Goal: Task Accomplishment & Management: Use online tool/utility

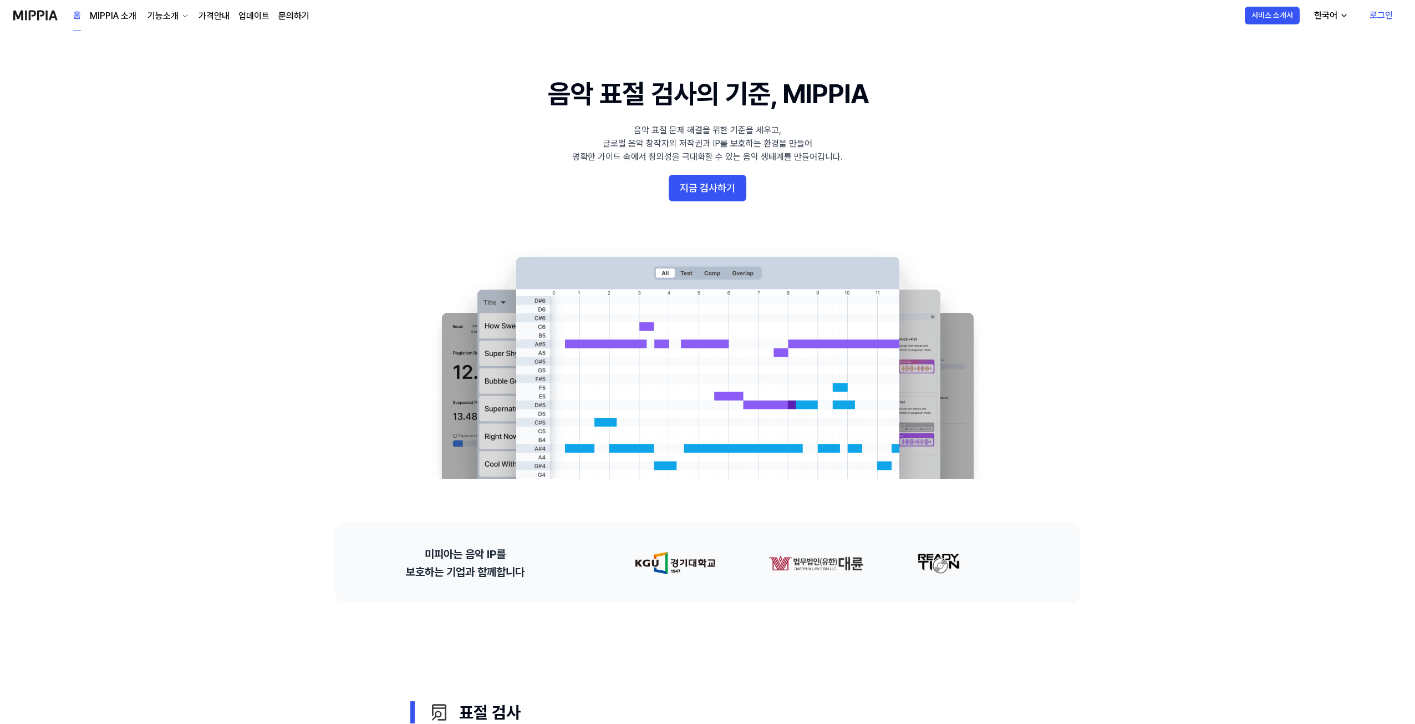
click at [723, 205] on 배너 "음악 표절 검사의 기준, MIPPIA 음악 표절 문제 해결을 위한 기준을 세우고, 글로벌 음악 창작자의 저작권과 IP를 보호하는 환경을 만들어…" at bounding box center [707, 276] width 799 height 403
click at [720, 195] on button "지금 검사하기" at bounding box center [708, 188] width 78 height 27
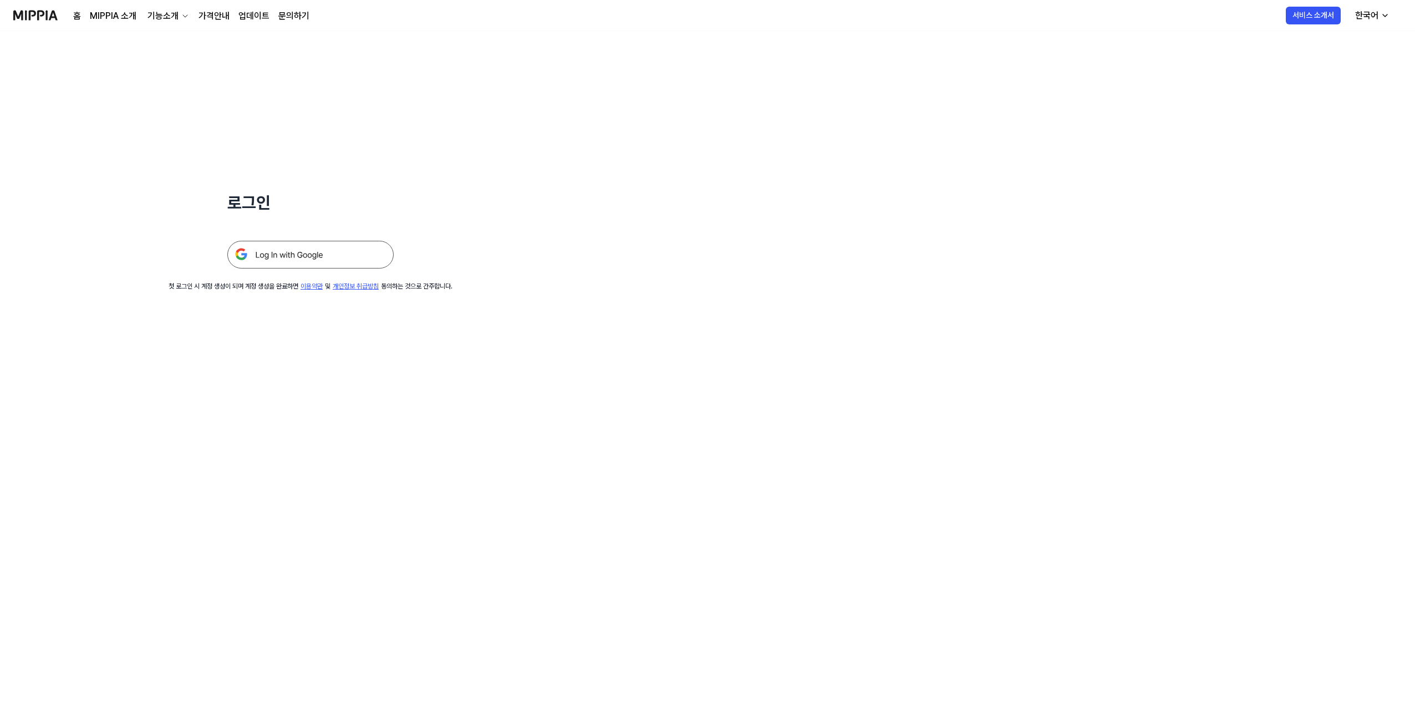
click at [373, 271] on div "로그인 첫 로그인 시 계정 생성이 되며 계정 생성을 완료하면 이용약관 및 개인정보 취급방침 동의하는 것으로 간주합니다." at bounding box center [310, 161] width 621 height 260
click at [372, 268] on img at bounding box center [310, 255] width 166 height 28
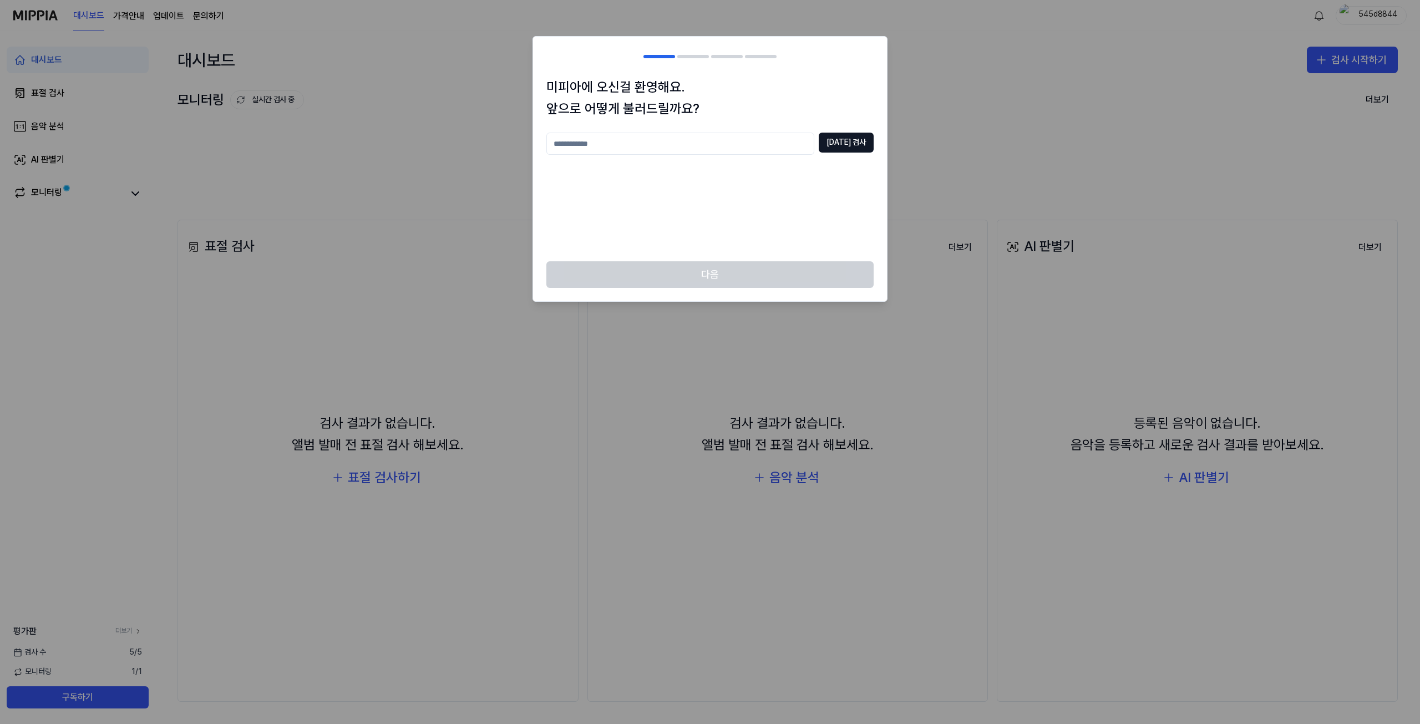
click at [702, 148] on input "text" at bounding box center [680, 144] width 268 height 22
type input "***"
click at [861, 140] on button "중복 검사" at bounding box center [846, 143] width 55 height 20
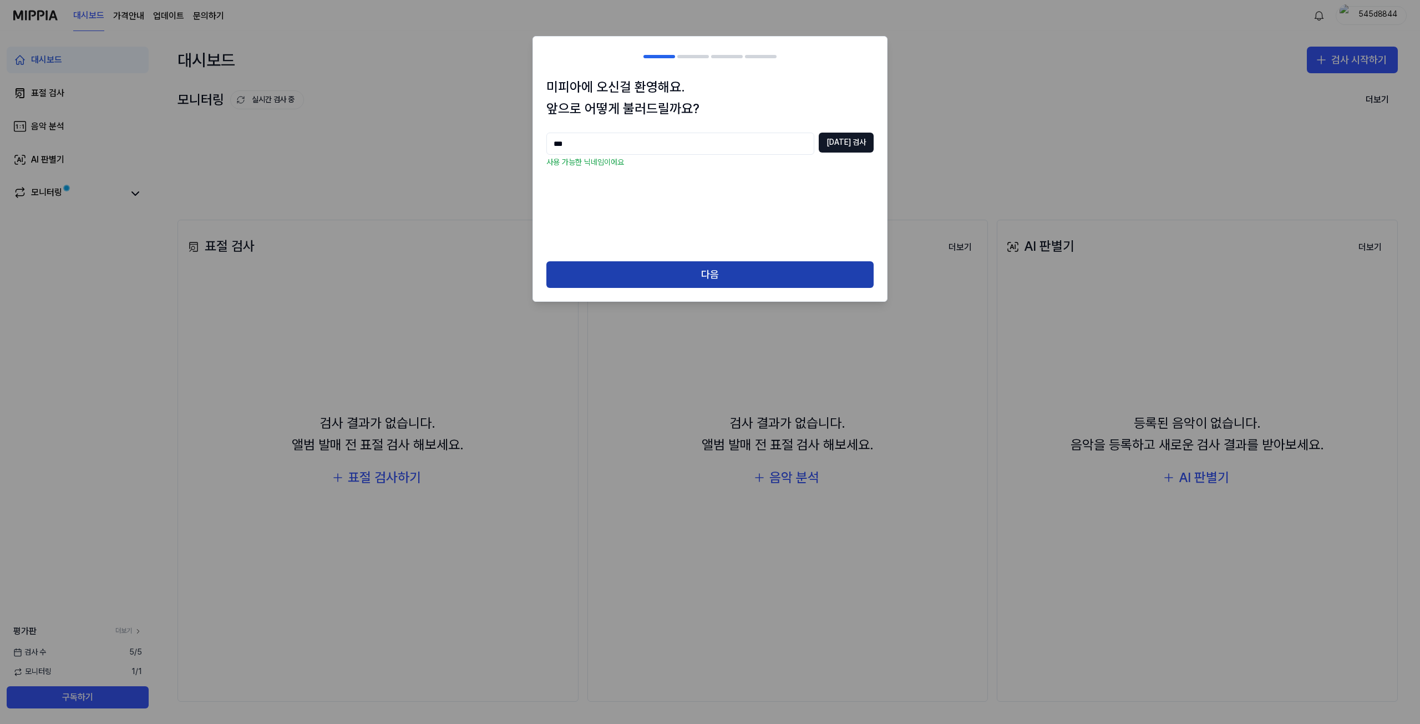
click at [740, 276] on button "다음" at bounding box center [709, 274] width 327 height 27
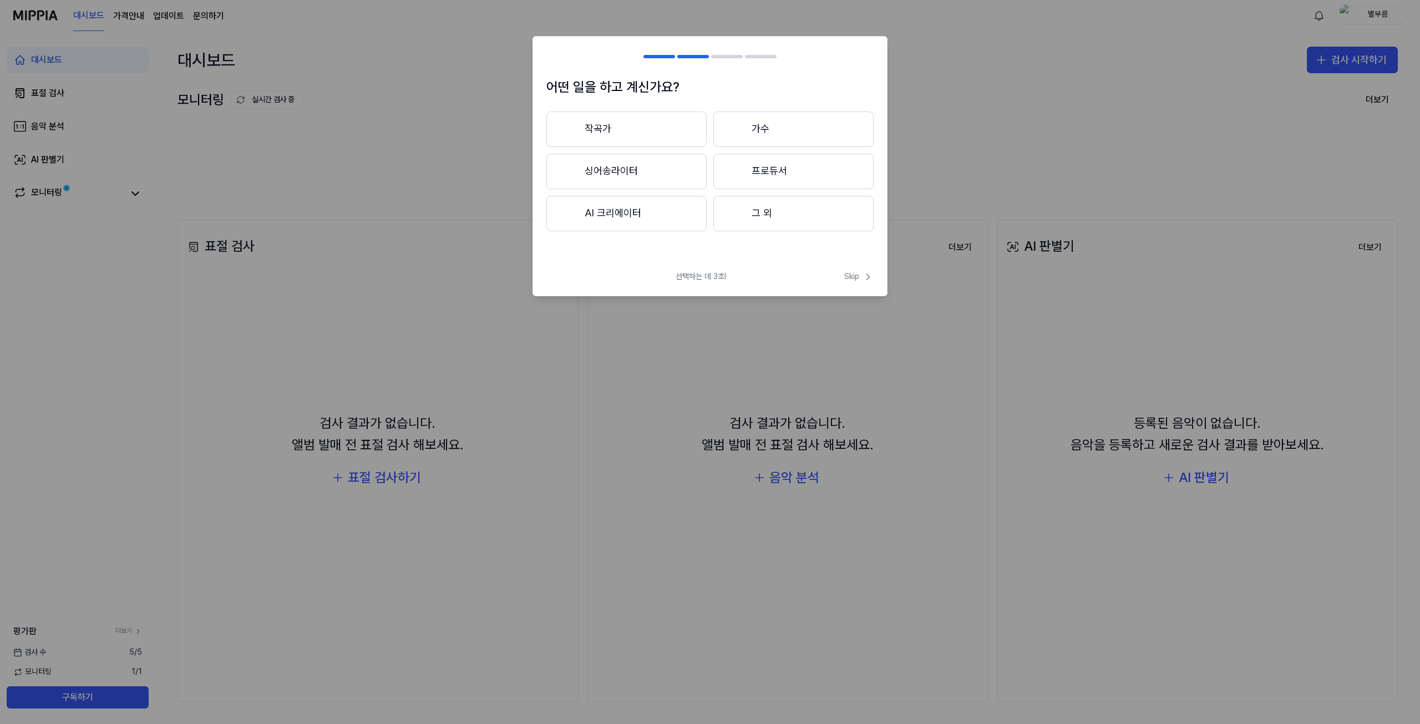
click at [653, 225] on button "AI 크리에이터" at bounding box center [626, 213] width 160 height 35
click at [657, 186] on button "3년 이하" at bounding box center [626, 172] width 160 height 37
click at [680, 144] on button "대중가요" at bounding box center [625, 128] width 159 height 35
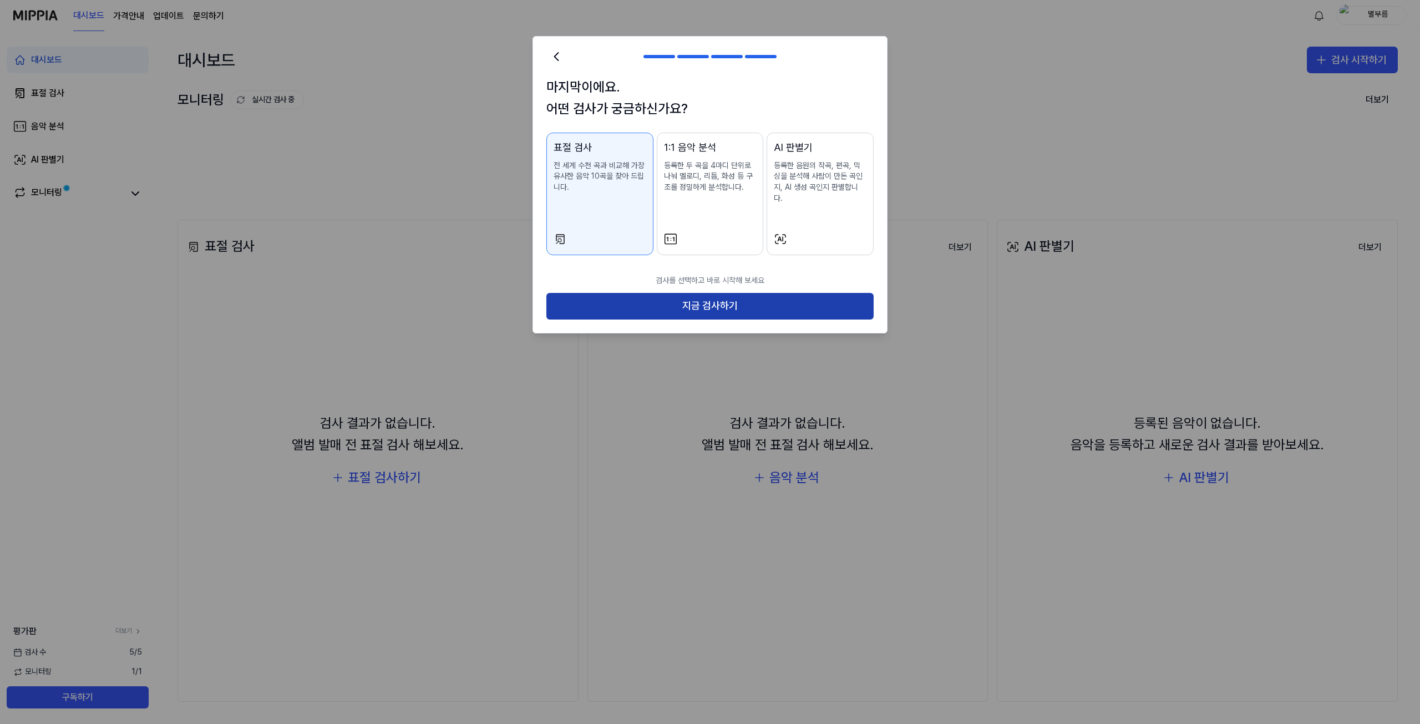
click at [705, 301] on button "지금 검사하기" at bounding box center [709, 306] width 327 height 27
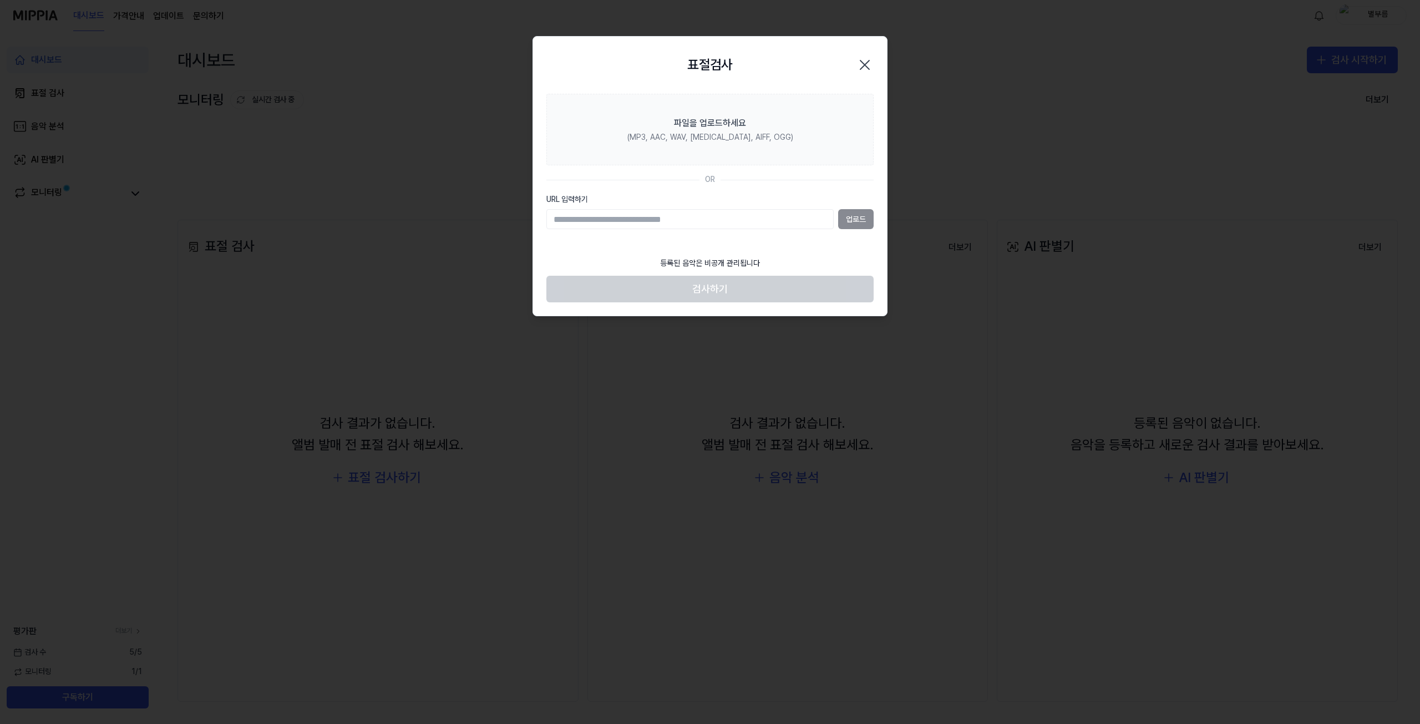
paste input "**********"
type input "**********"
click at [851, 222] on button "업로드" at bounding box center [855, 219] width 35 height 20
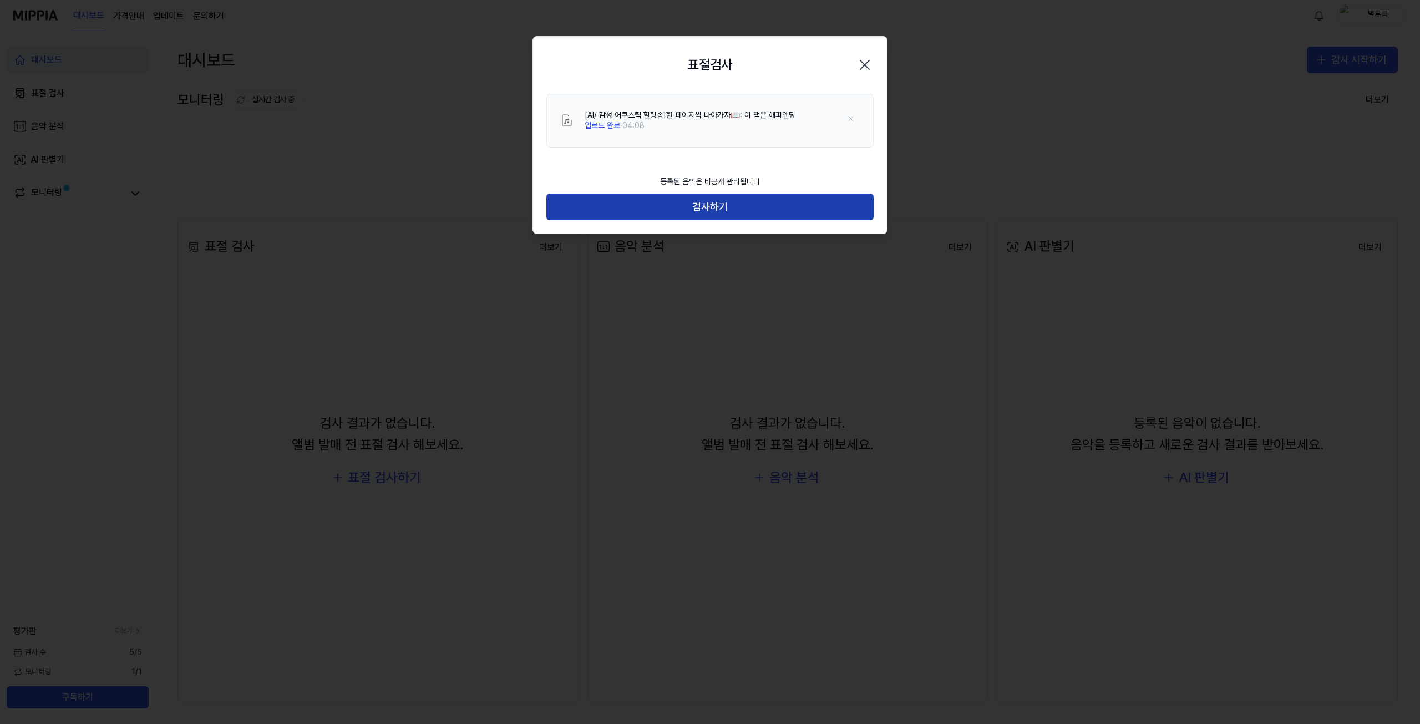
click at [783, 194] on button "검사하기" at bounding box center [709, 207] width 327 height 27
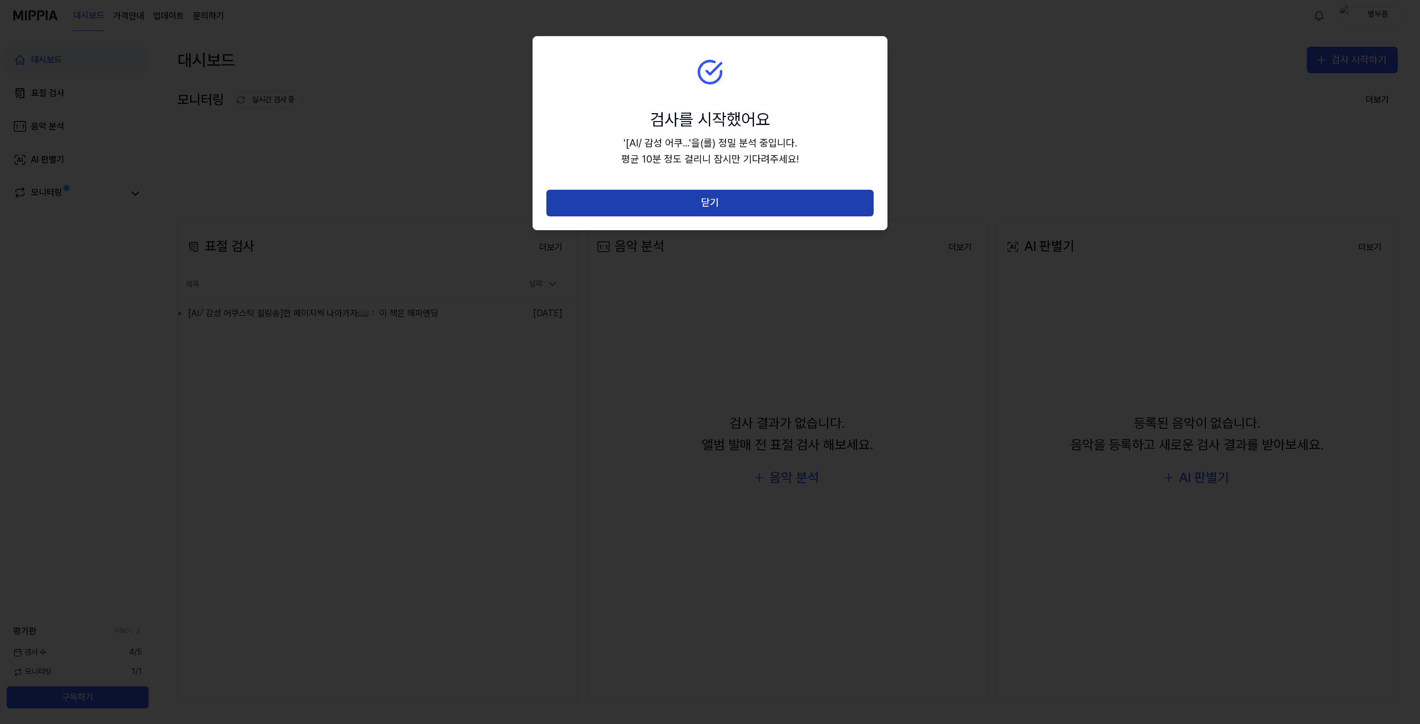
click at [732, 207] on button "닫기" at bounding box center [709, 203] width 327 height 27
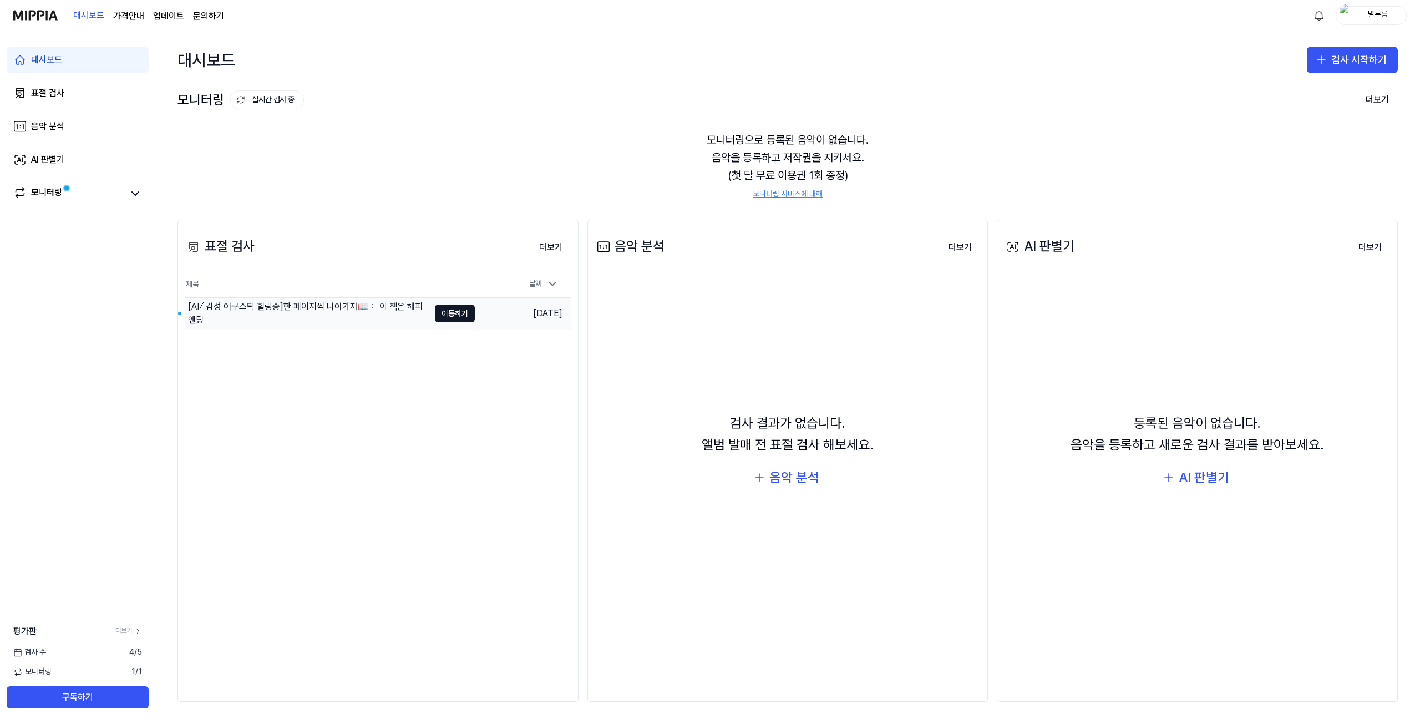
click at [396, 311] on div "[AI⧸ 감성 어쿠스틱 힐링송]한 페이지씩 나아가자📖： 이 책은 해피엔딩" at bounding box center [308, 313] width 241 height 27
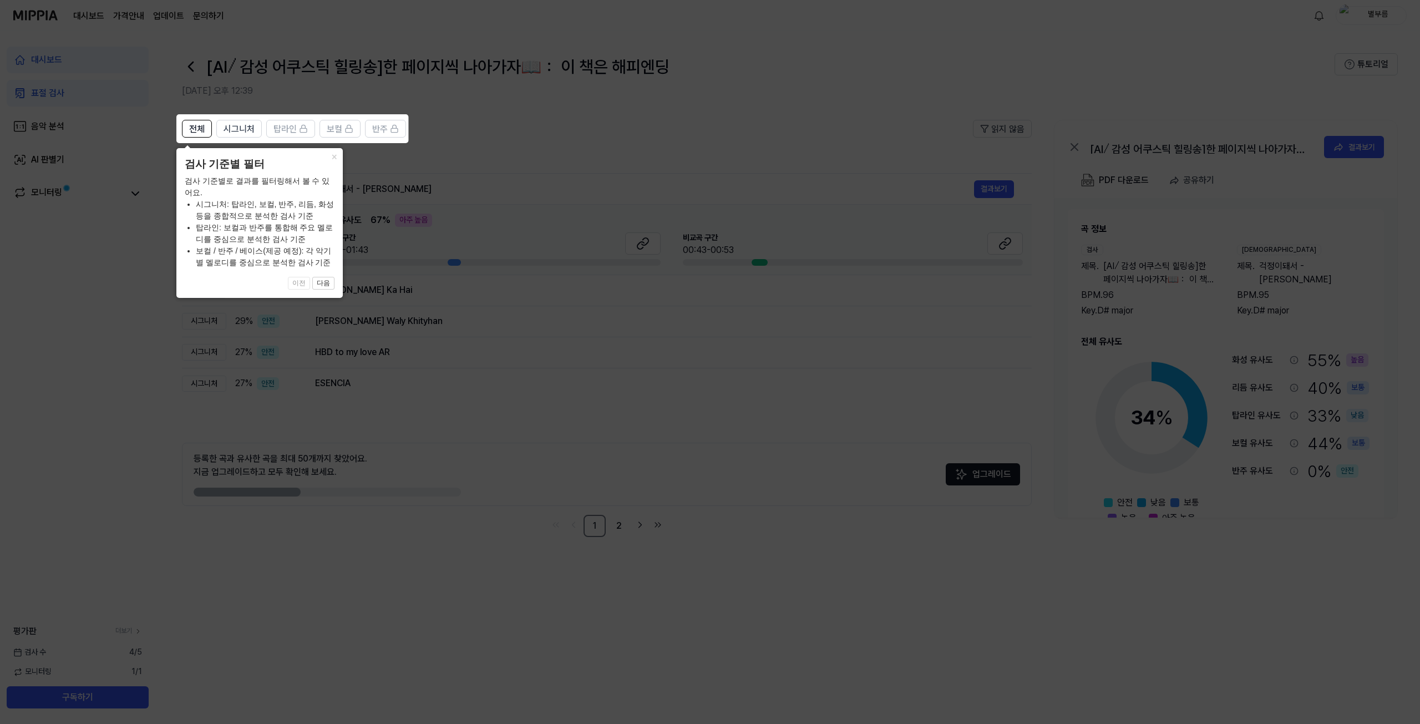
click at [470, 188] on icon at bounding box center [710, 362] width 1420 height 724
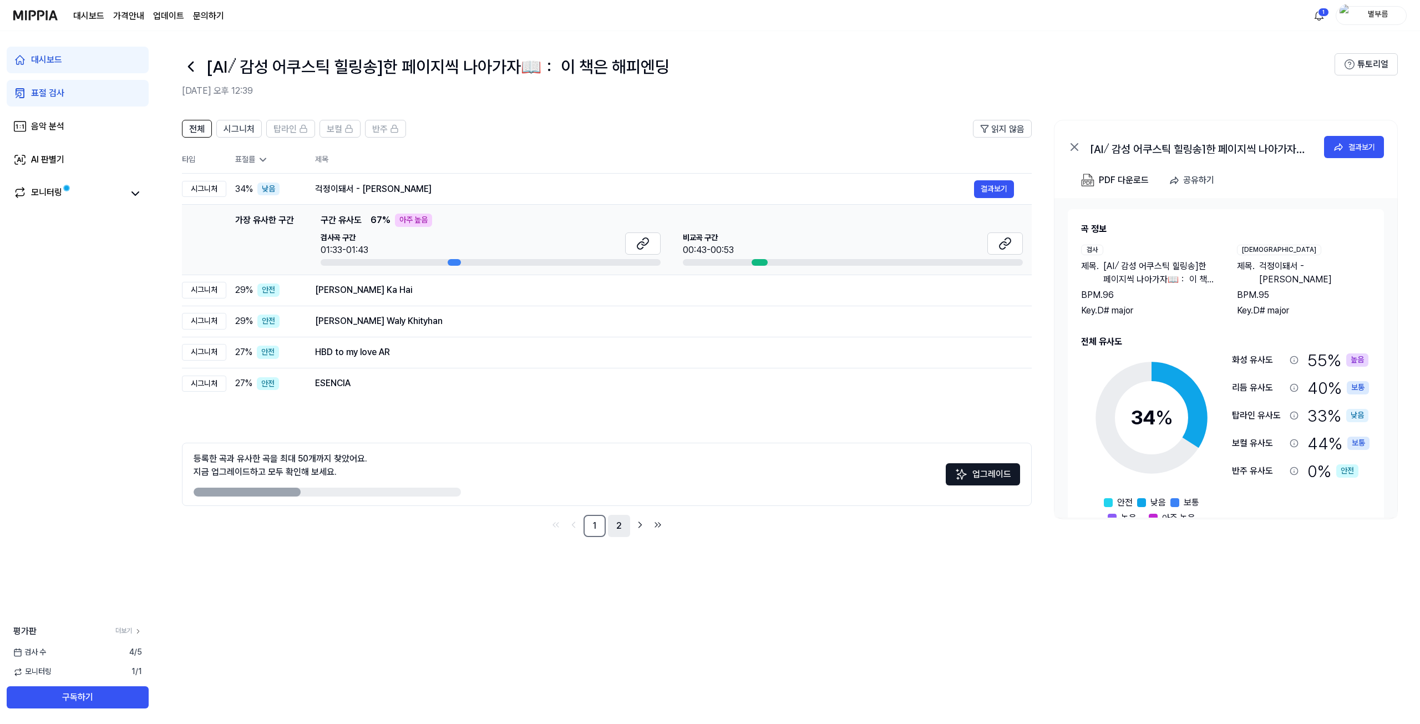
click at [617, 532] on link "2" at bounding box center [619, 526] width 22 height 22
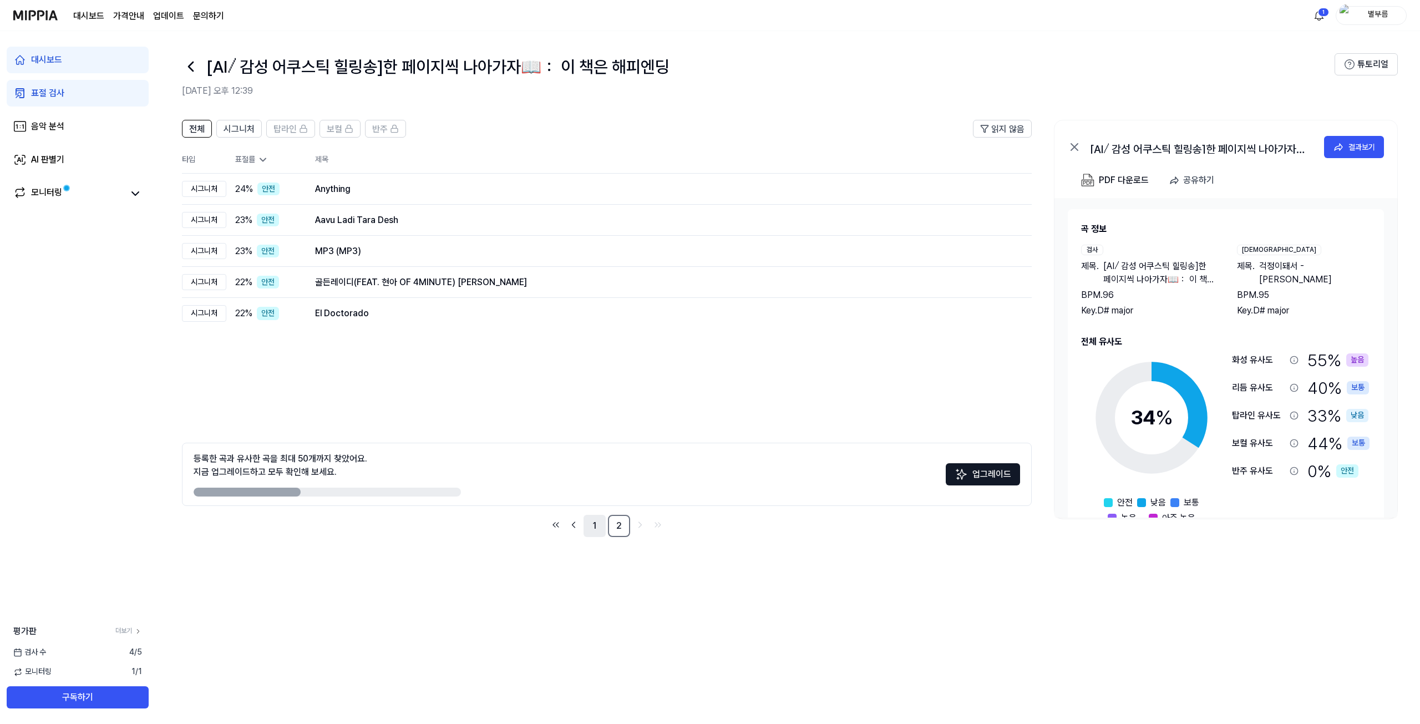
click at [599, 531] on link "1" at bounding box center [594, 526] width 22 height 22
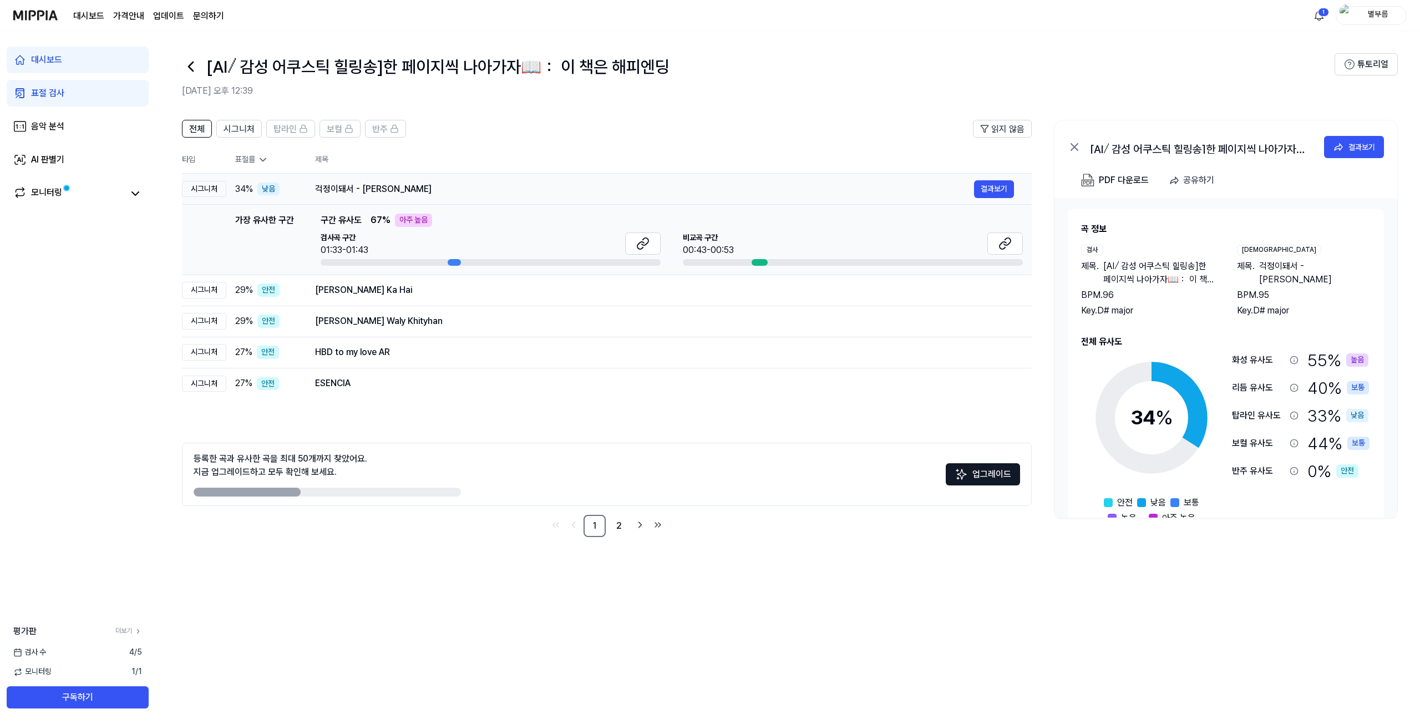
click at [270, 184] on div "낮음" at bounding box center [268, 188] width 22 height 13
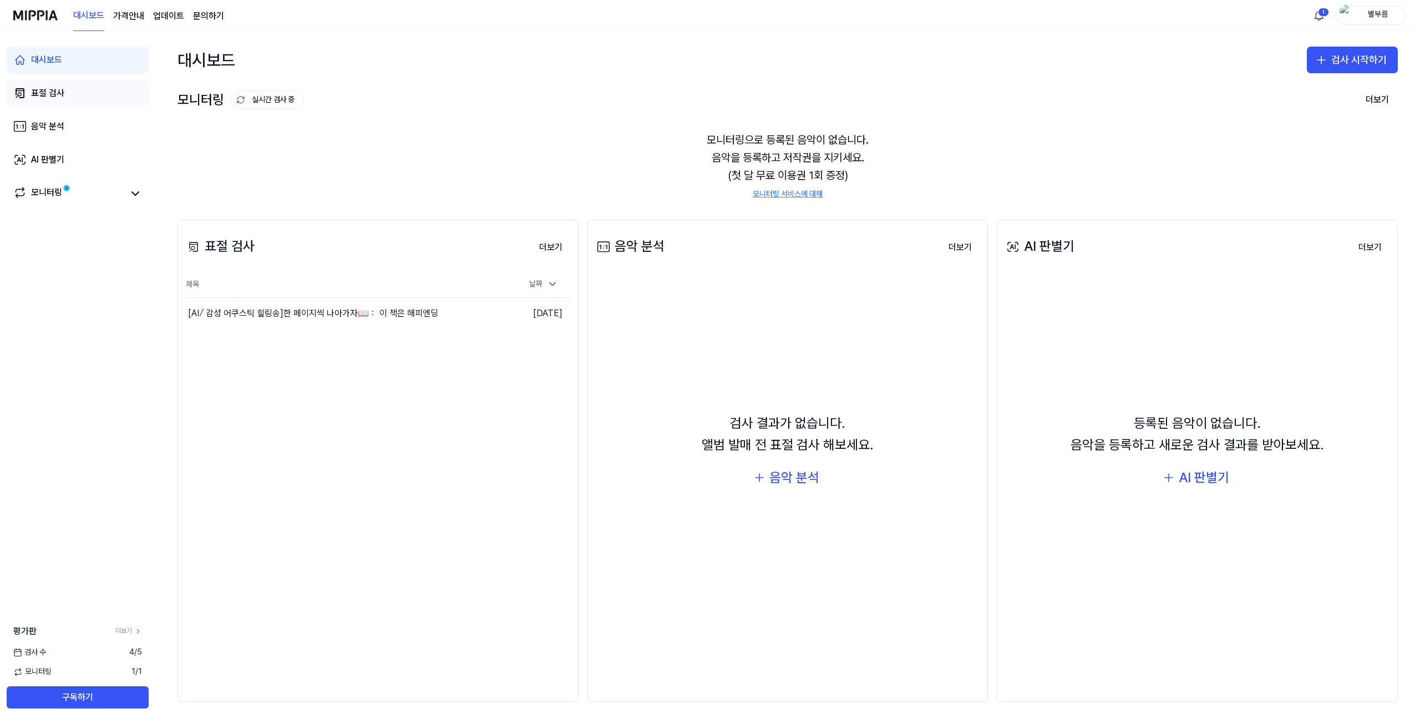
click at [49, 93] on div "표절 검사" at bounding box center [47, 93] width 33 height 13
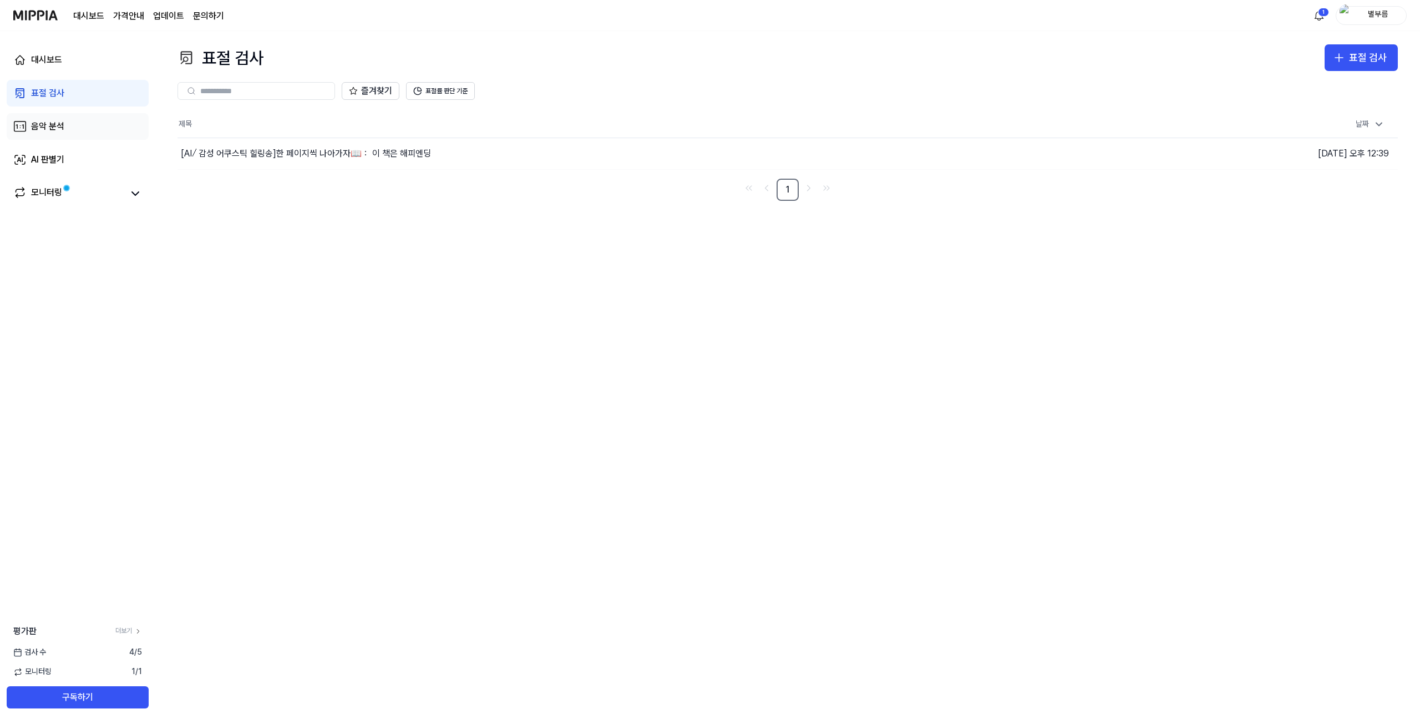
click at [110, 131] on link "음악 분석" at bounding box center [78, 126] width 142 height 27
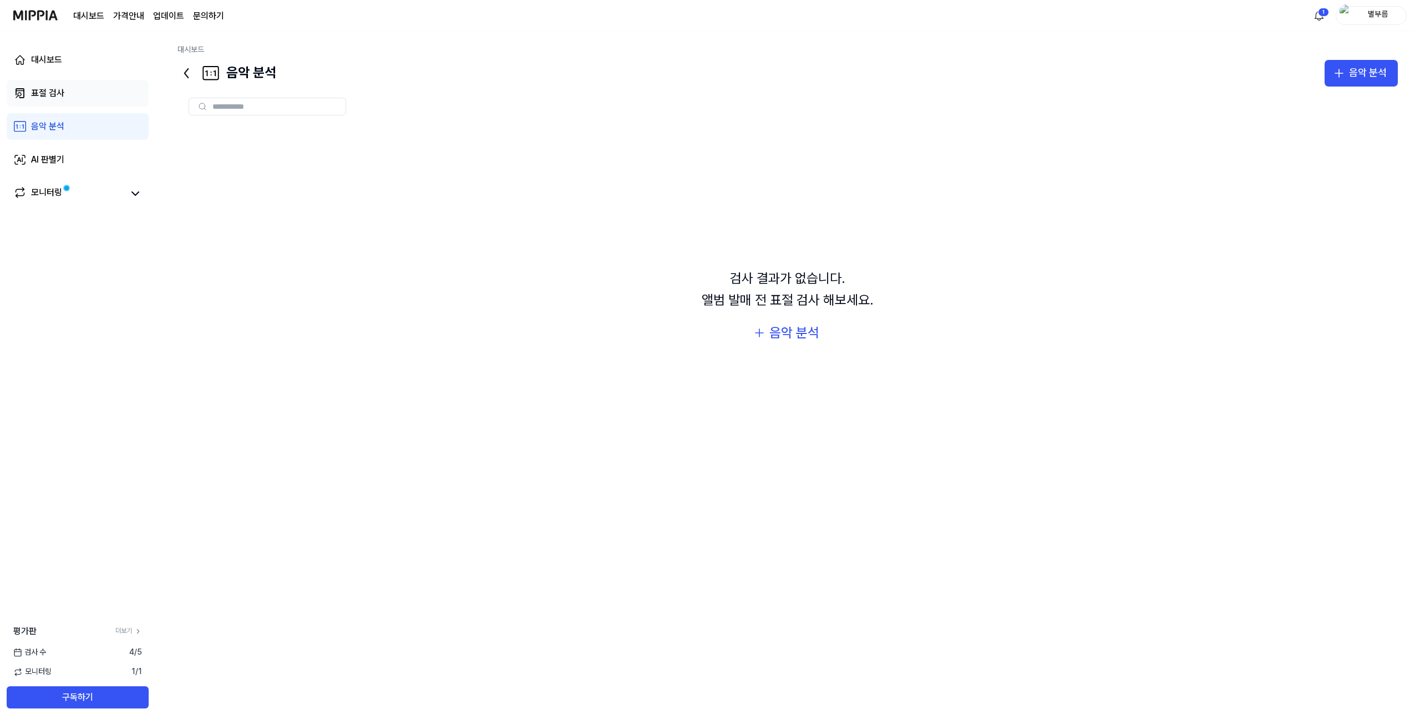
click at [81, 99] on link "표절 검사" at bounding box center [78, 93] width 142 height 27
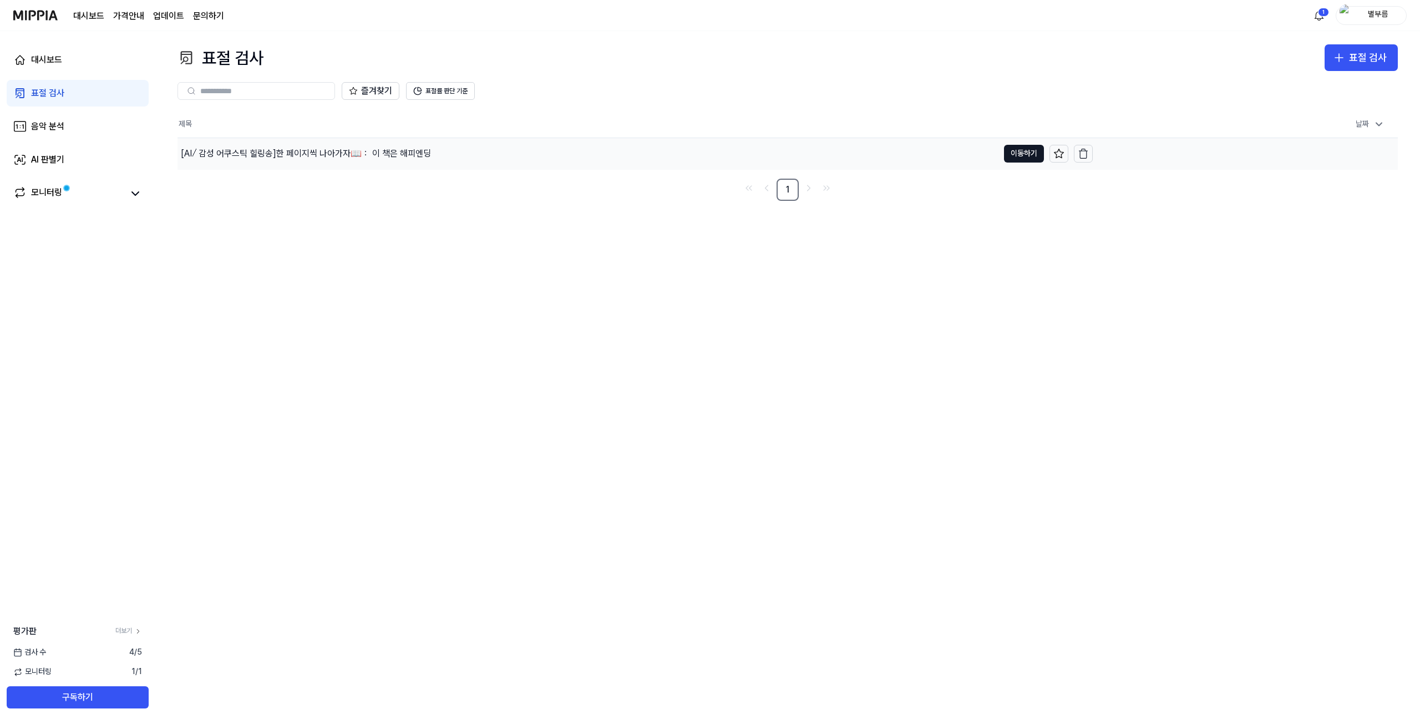
click at [244, 139] on div "[AI⧸ 감성 어쿠스틱 힐링송]한 페이지씩 나아가자📖： 이 책은 해피엔딩" at bounding box center [587, 153] width 821 height 31
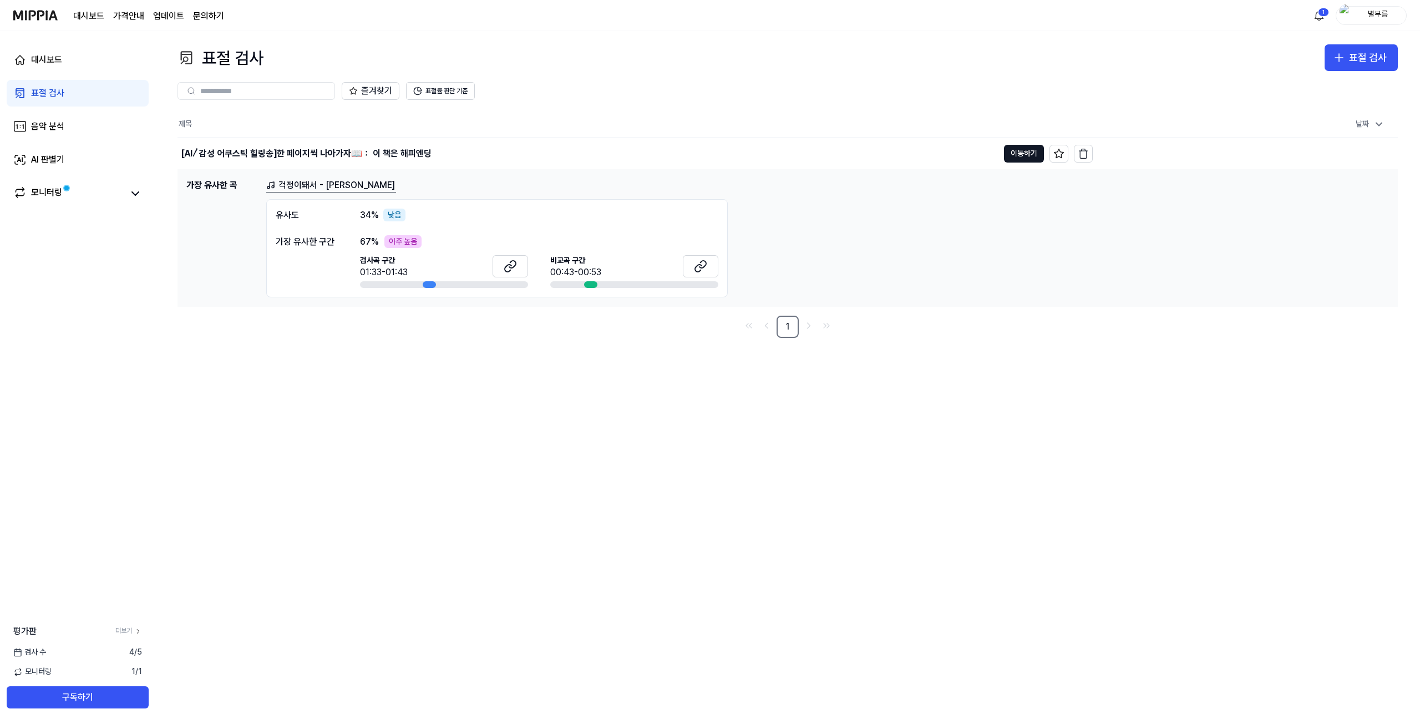
click at [356, 120] on th "제목" at bounding box center [634, 124] width 915 height 27
click at [58, 69] on link "대시보드" at bounding box center [78, 60] width 142 height 27
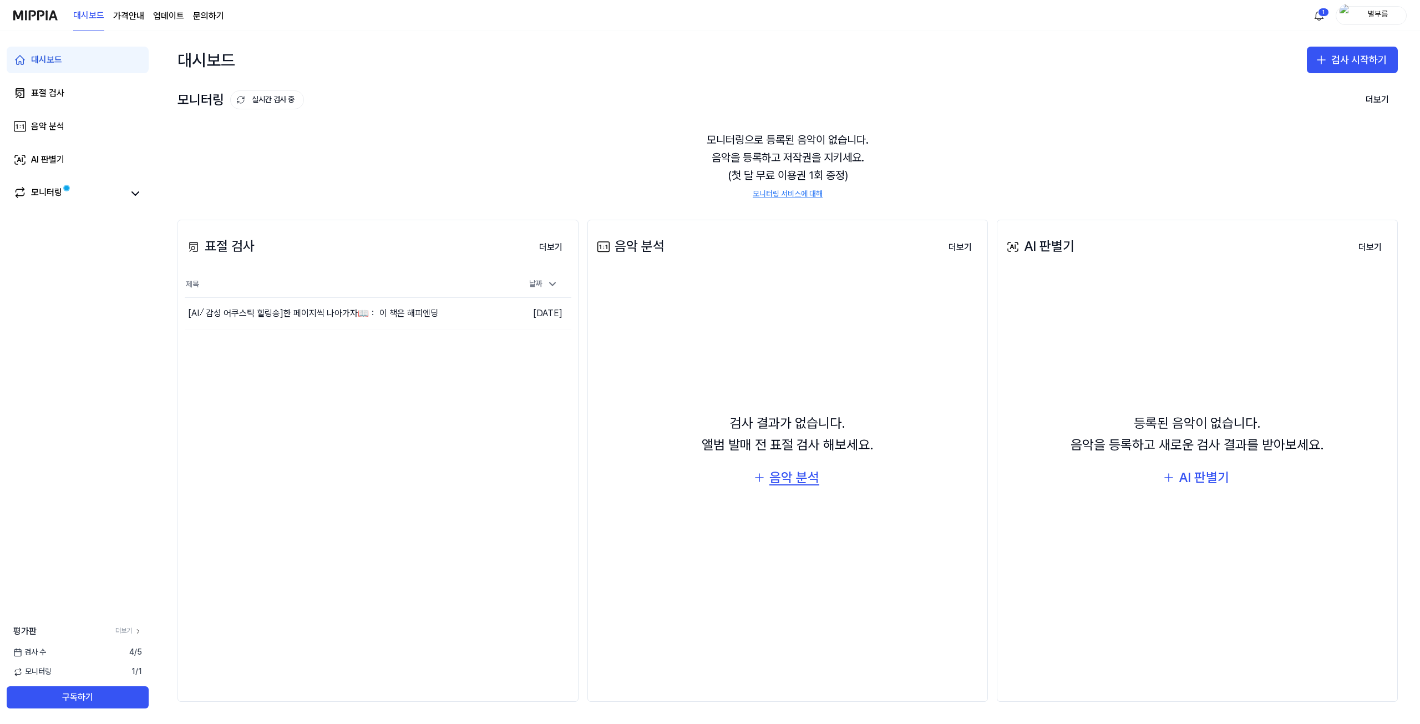
click at [762, 480] on icon "button" at bounding box center [759, 477] width 13 height 13
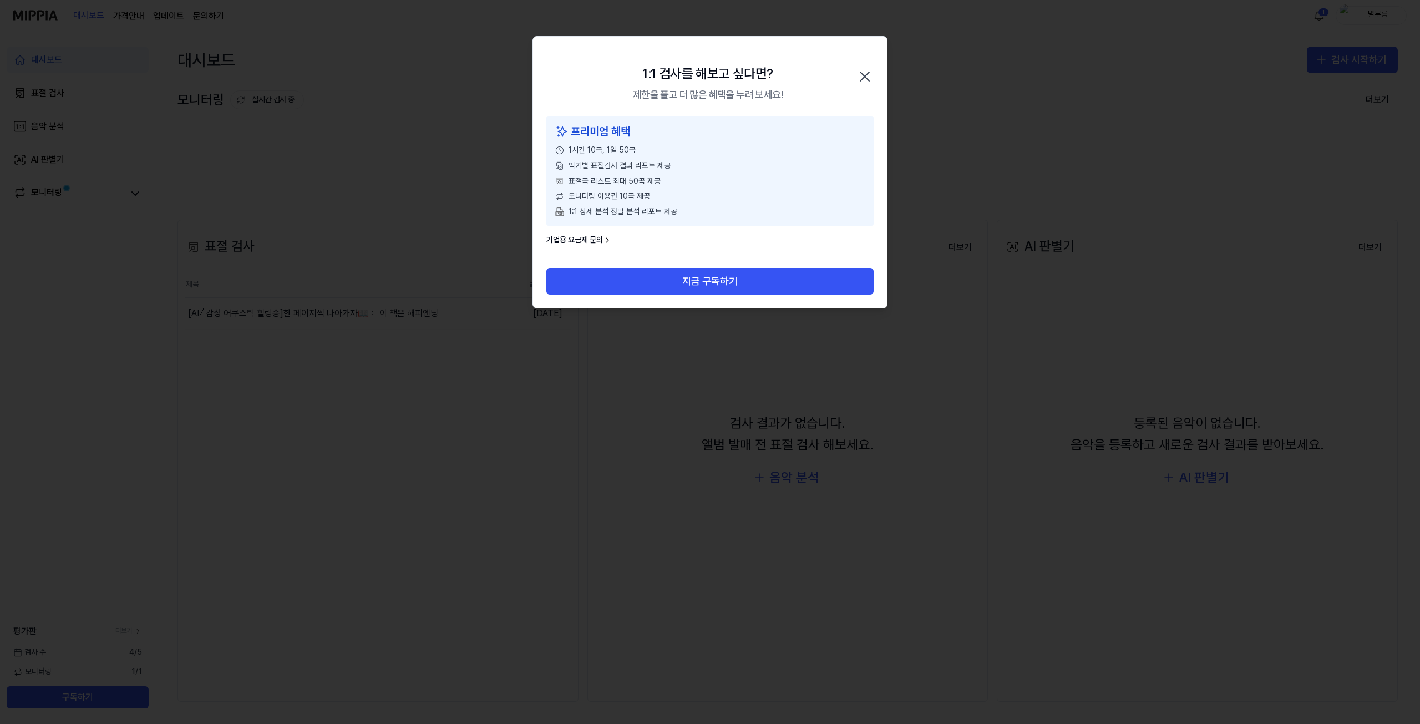
click at [870, 77] on icon "button" at bounding box center [865, 77] width 18 height 18
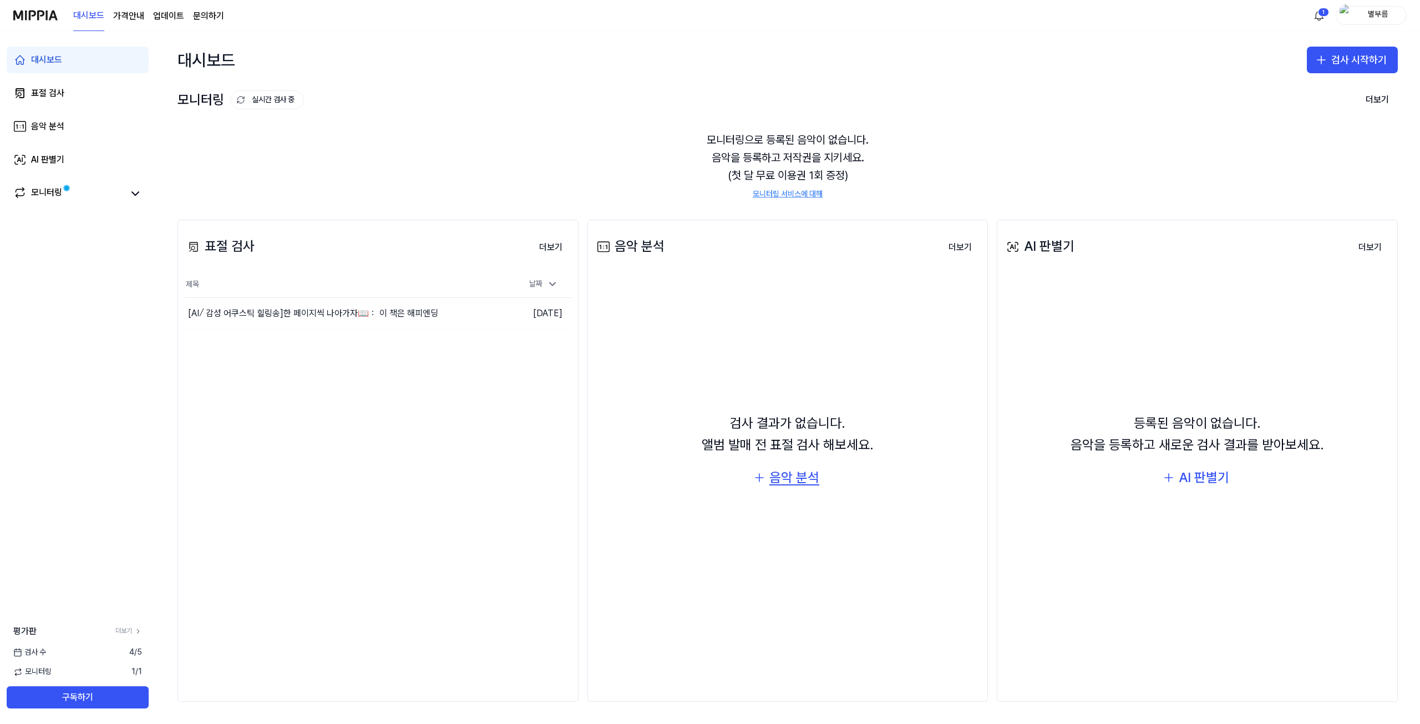
click at [794, 480] on div "음악 분석" at bounding box center [794, 477] width 50 height 21
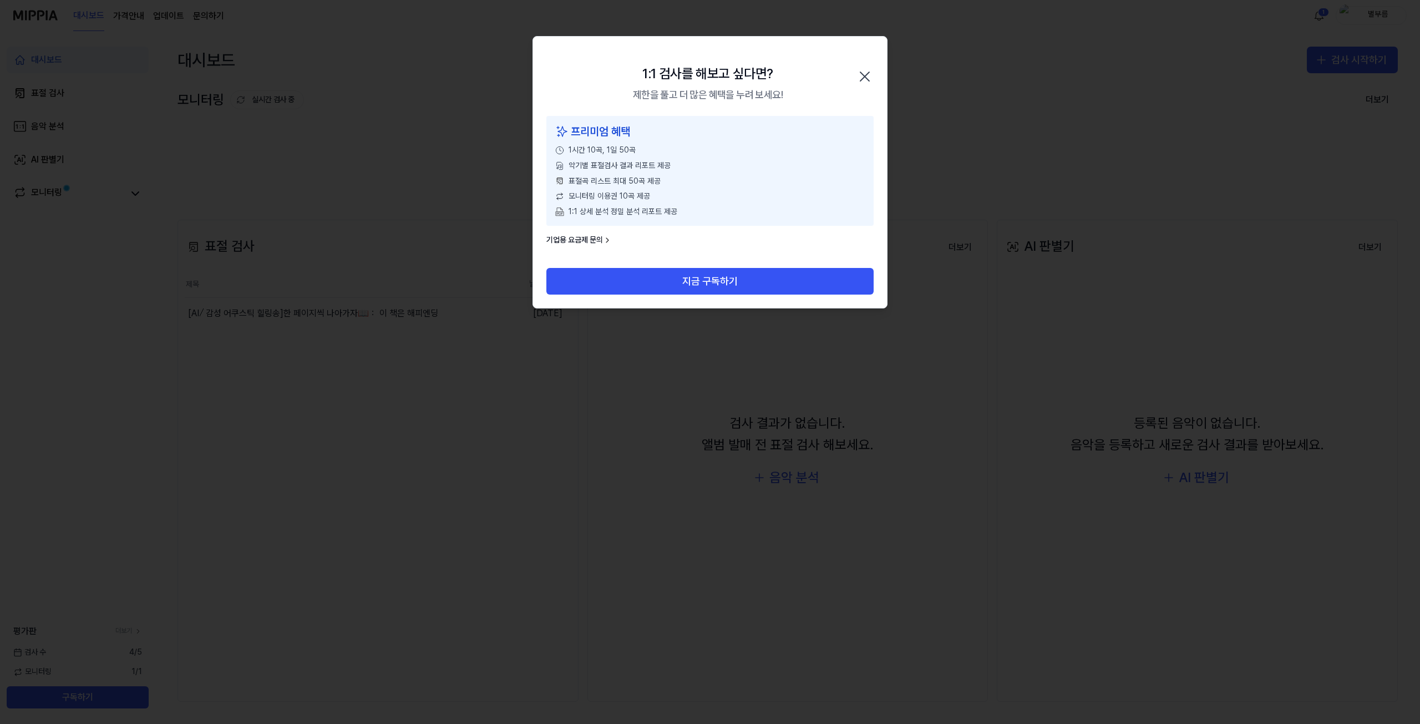
click at [874, 99] on div "1:1 검사를 해보고 싶다면? 제한을 풀고 더 많은 혜택을 누려 보세요! 닫기" at bounding box center [710, 76] width 354 height 79
click at [869, 81] on icon "button" at bounding box center [865, 77] width 18 height 18
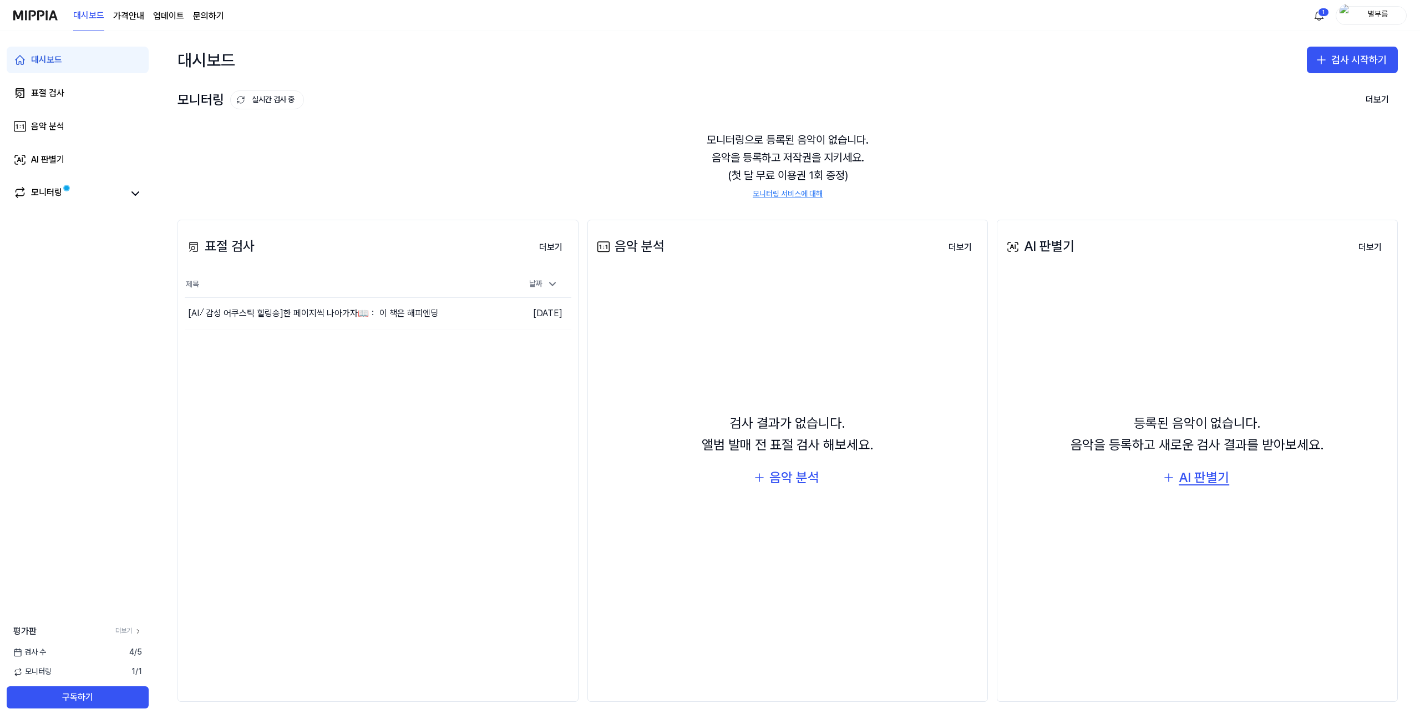
click at [1184, 480] on div "AI 판별기" at bounding box center [1204, 477] width 50 height 21
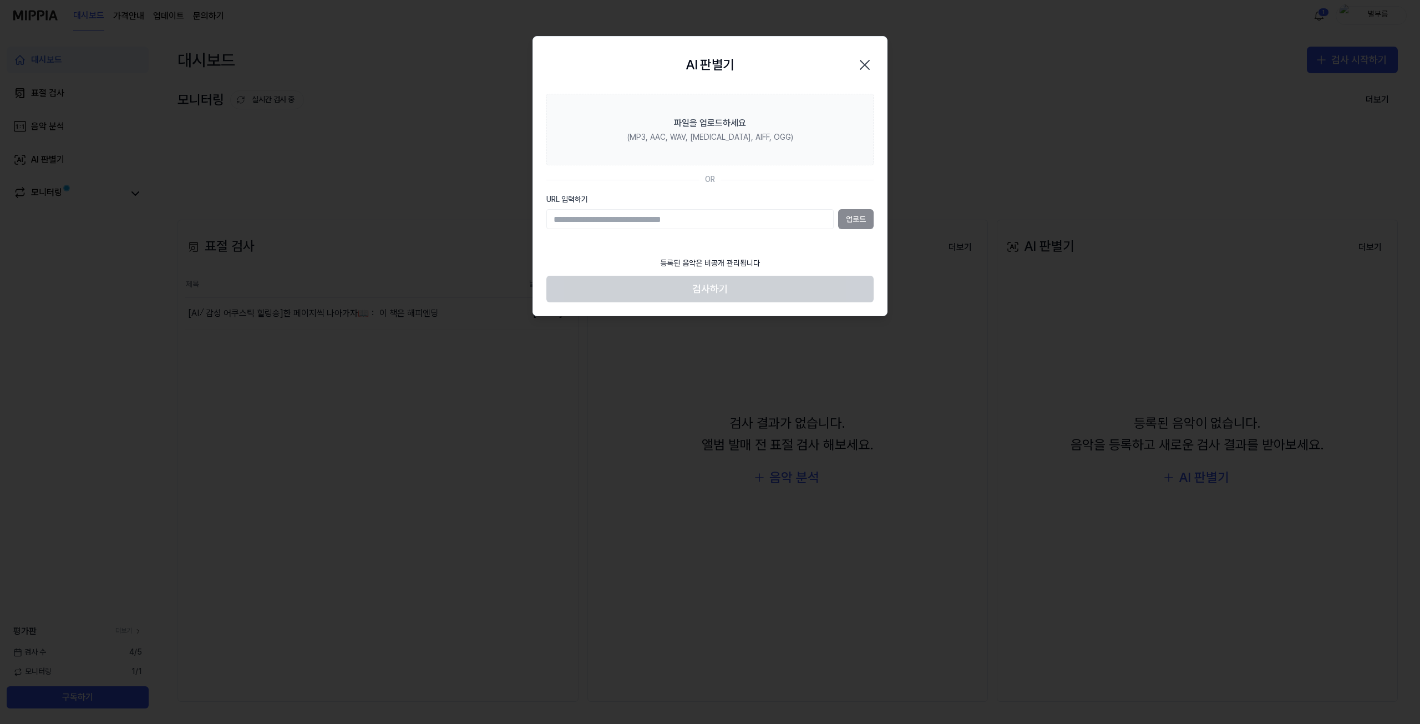
click at [852, 64] on div "AI 판별기 Close" at bounding box center [709, 65] width 327 height 30
click at [865, 65] on icon "button" at bounding box center [864, 64] width 9 height 9
